Goal: Find specific page/section: Find specific page/section

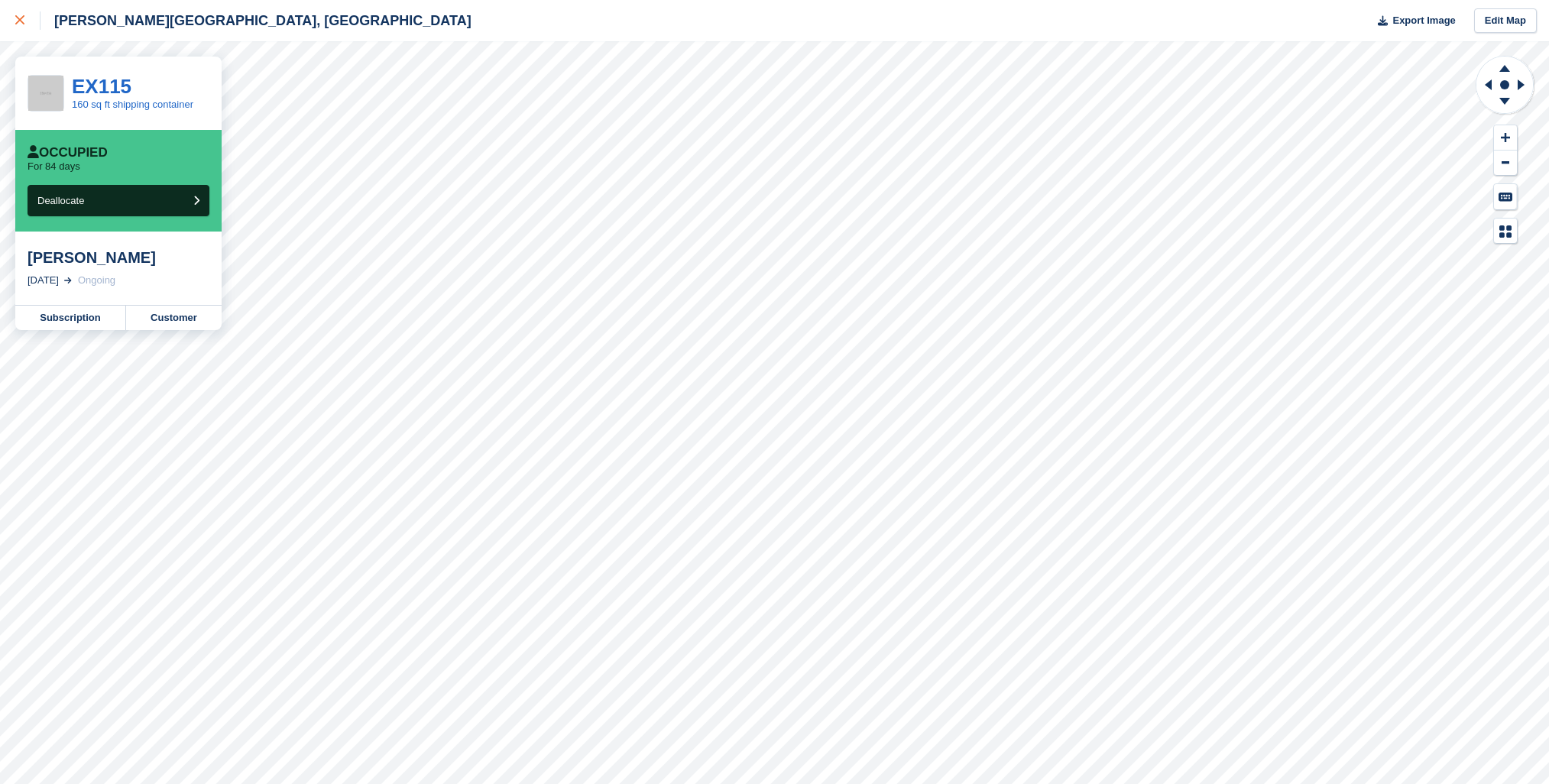
click at [20, 19] on icon at bounding box center [20, 20] width 9 height 9
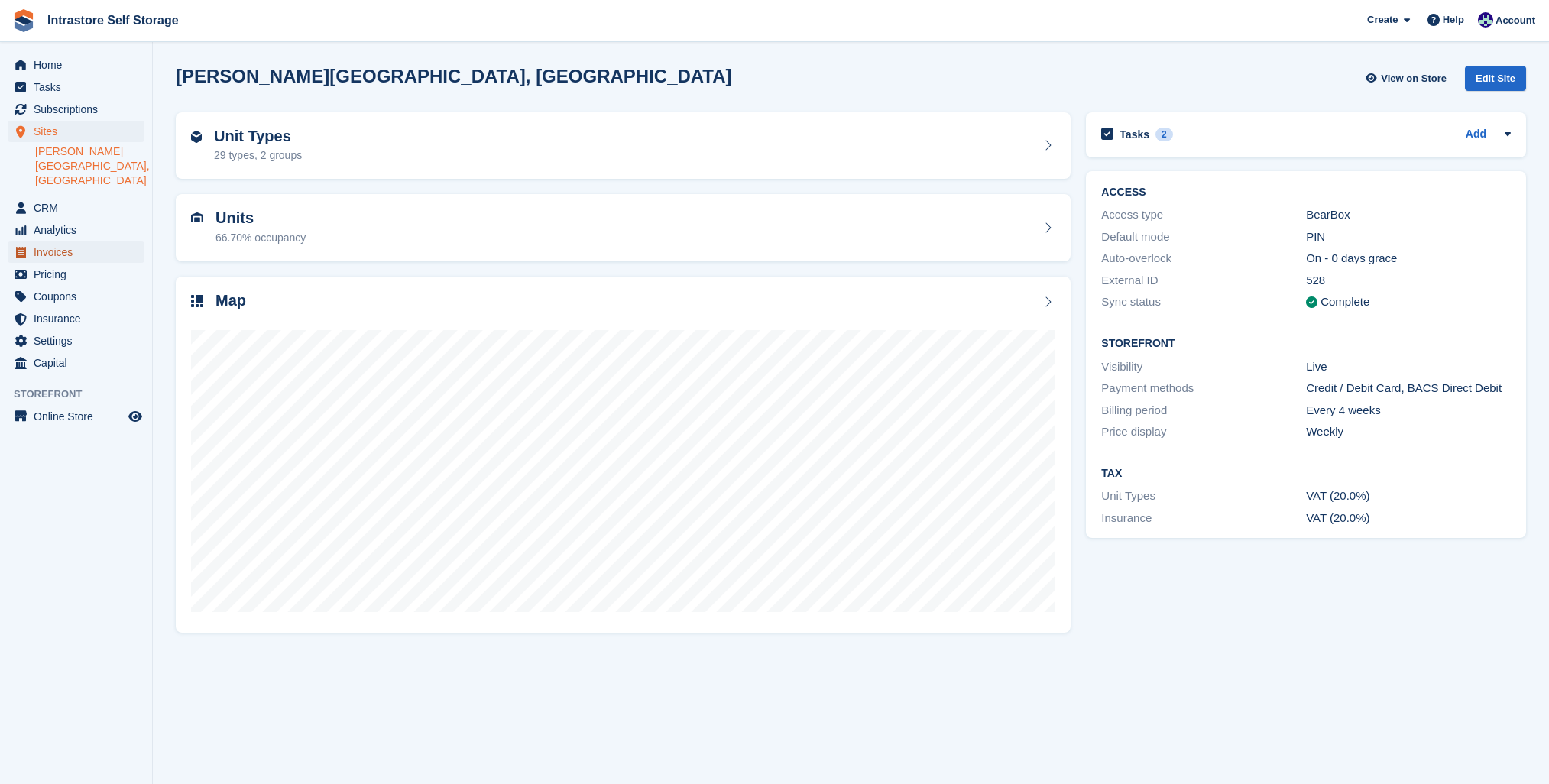
click at [51, 242] on span "Invoices" at bounding box center [79, 253] width 92 height 22
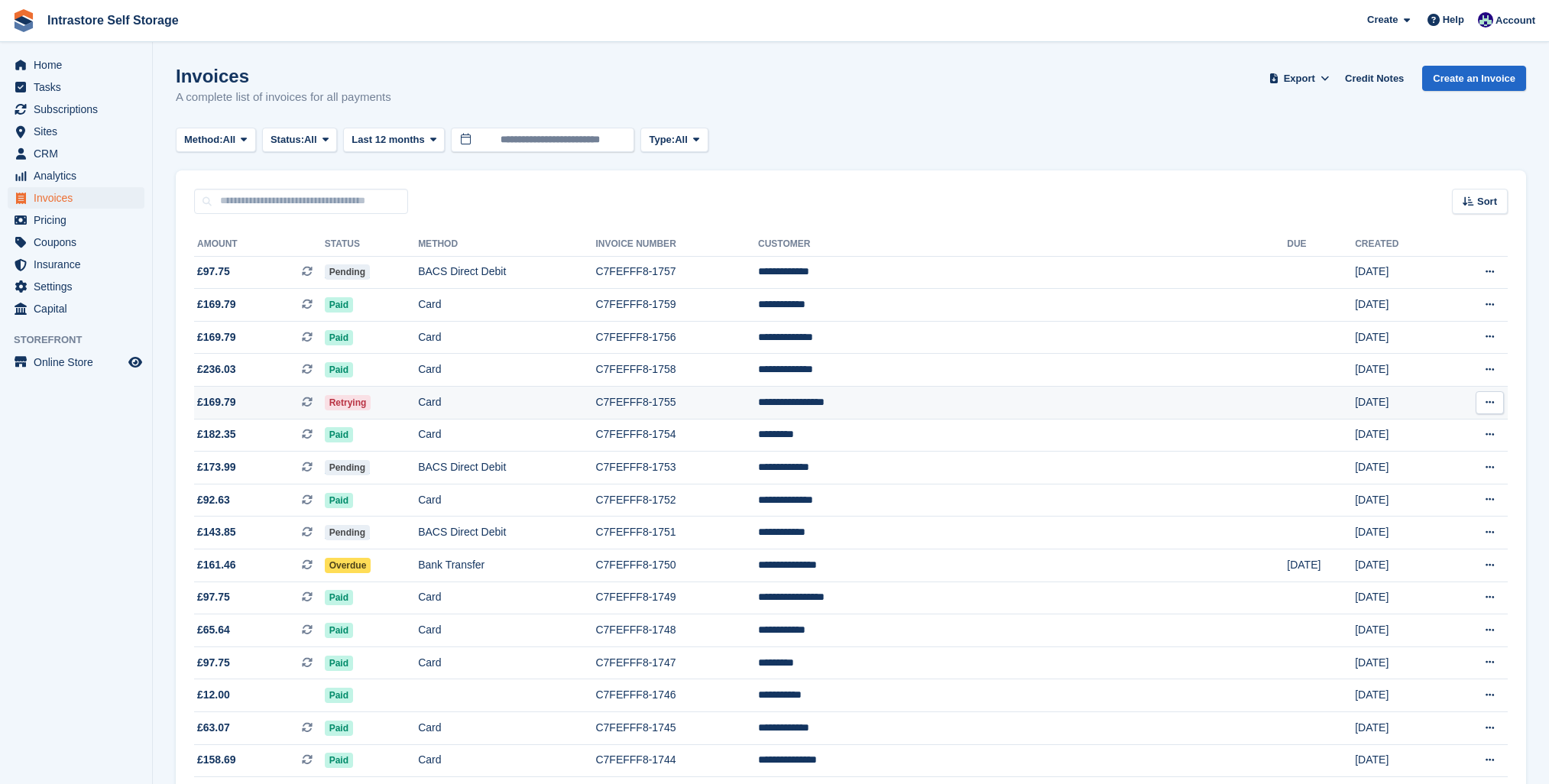
click at [1025, 399] on td "**********" at bounding box center [1022, 403] width 529 height 33
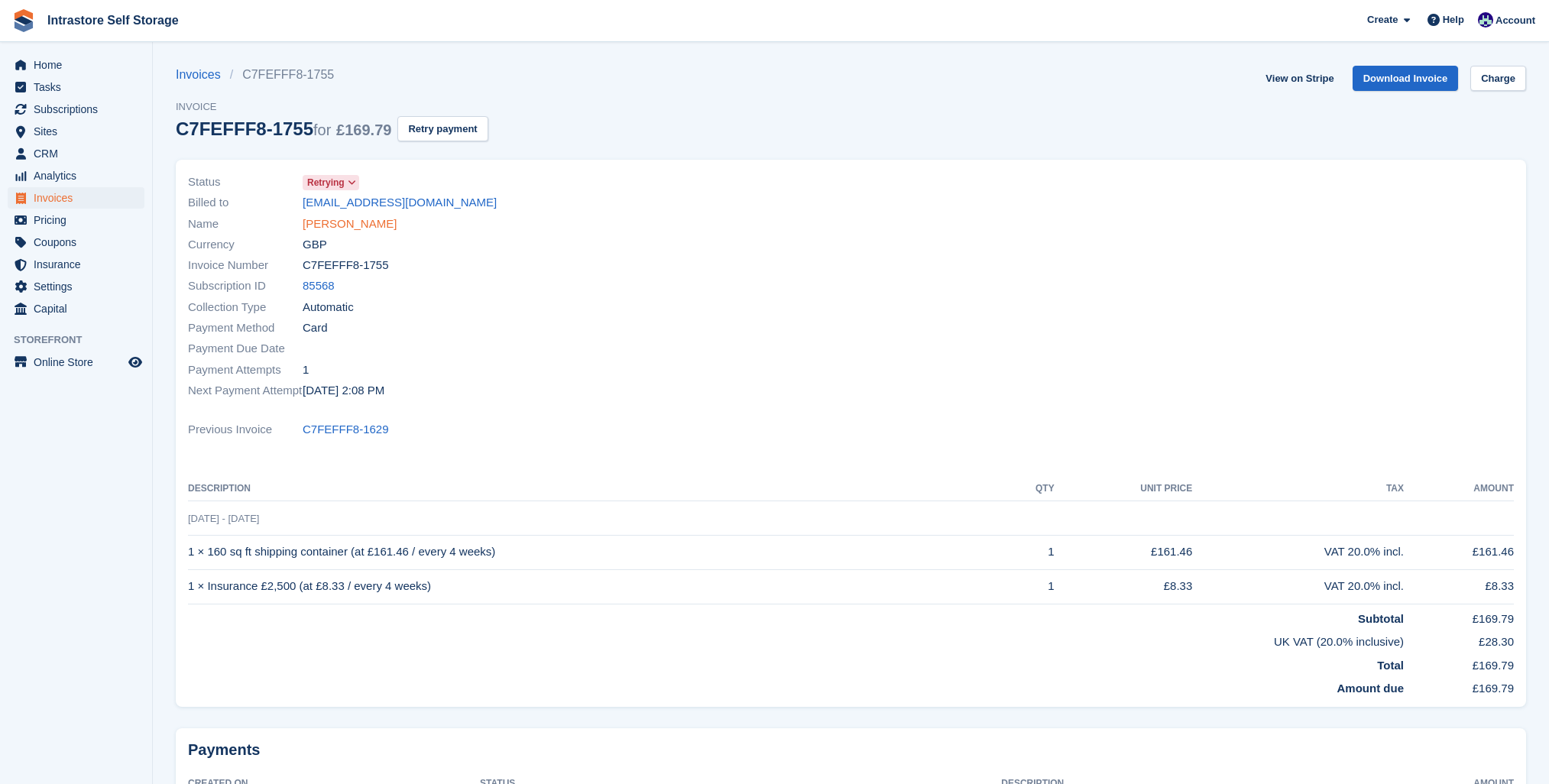
drag, startPoint x: 343, startPoint y: 227, endPoint x: 330, endPoint y: 231, distance: 13.6
click at [343, 227] on link "Jon Thorne-Taylor" at bounding box center [350, 224] width 94 height 18
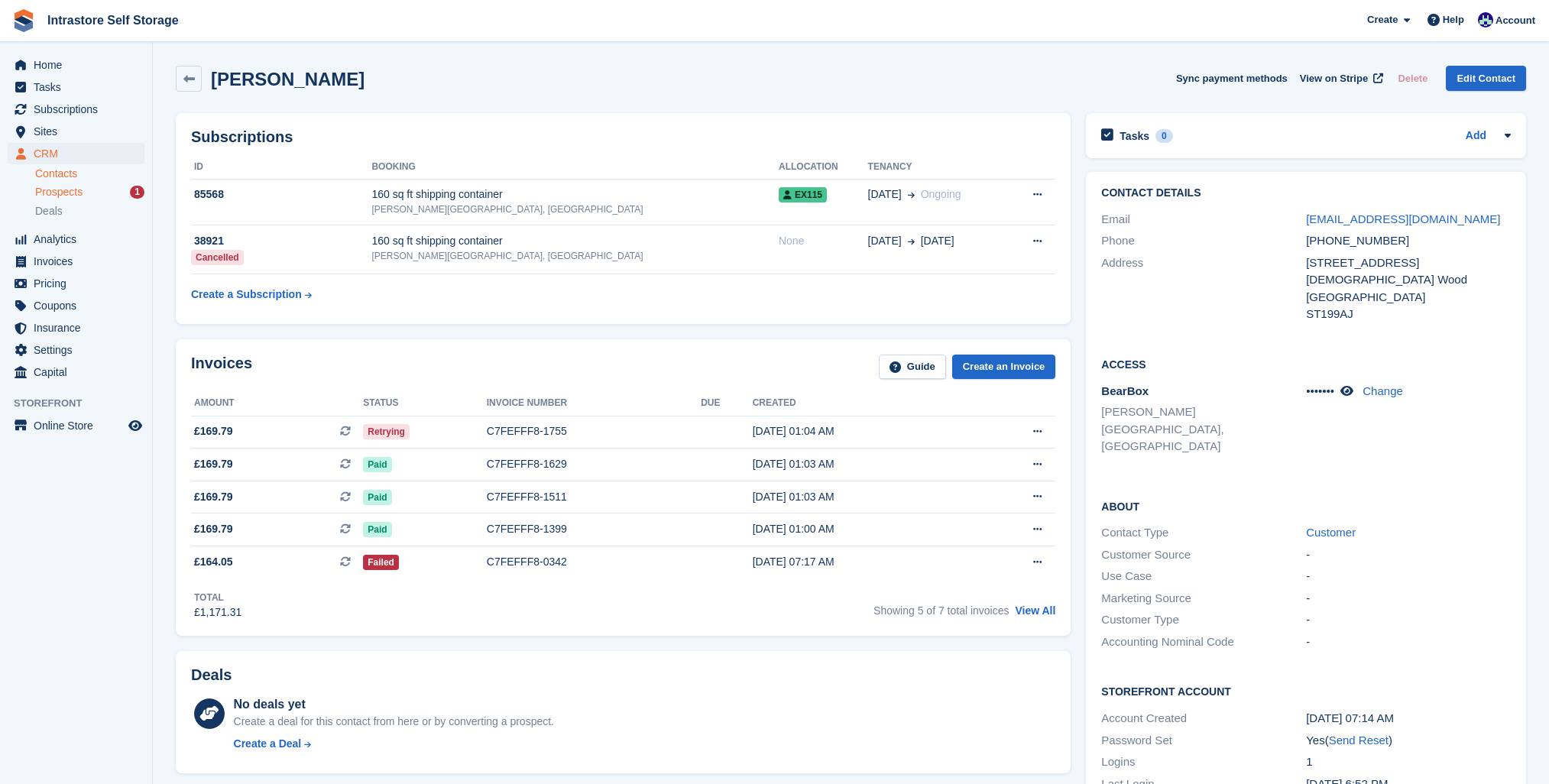
click at [69, 187] on span "Prospects" at bounding box center [59, 192] width 47 height 15
